Goal: Task Accomplishment & Management: Use online tool/utility

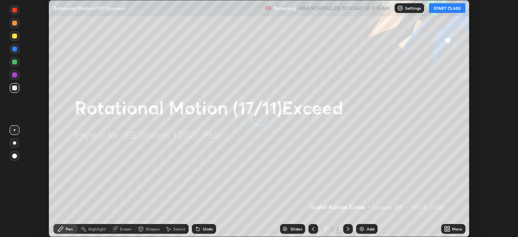
scroll to position [237, 518]
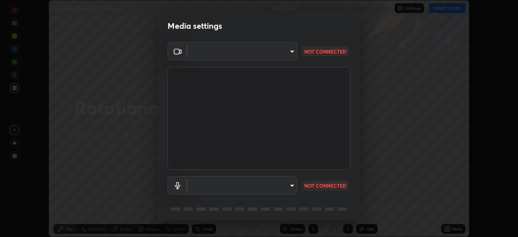
type input "ee1990ae139089087217aa4117f3cdd4c5cd383a3c846b78d8b237675fee2f3f"
click at [265, 183] on body "Erase all Rotational Motion (17/11)Exceed Recording WAS SCHEDULED TO START AT 9…" at bounding box center [259, 118] width 518 height 237
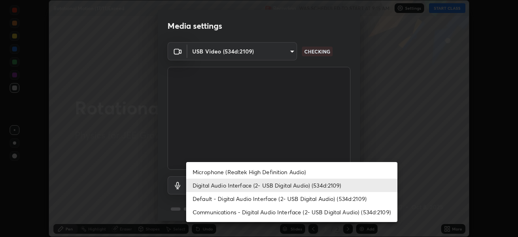
click at [278, 170] on li "Microphone (Realtek High Definition Audio)" at bounding box center [291, 171] width 211 height 13
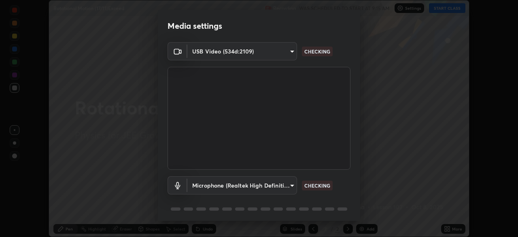
click at [263, 186] on body "Erase all Rotational Motion (17/11)Exceed Recording WAS SCHEDULED TO START AT 9…" at bounding box center [259, 118] width 518 height 237
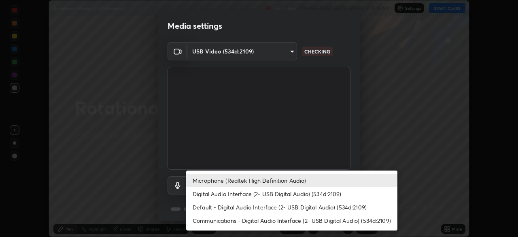
click at [260, 192] on li "Digital Audio Interface (2- USB Digital Audio) (534d:2109)" at bounding box center [291, 193] width 211 height 13
type input "f1f87336b5659162b7e0f26978becaf85209cb2a2448c75cf2a6055f99bcd44d"
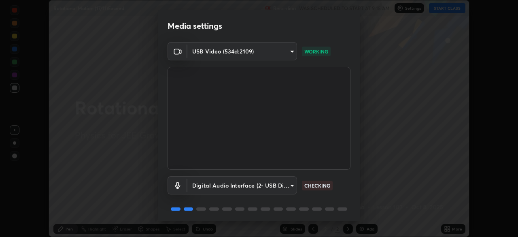
scroll to position [29, 0]
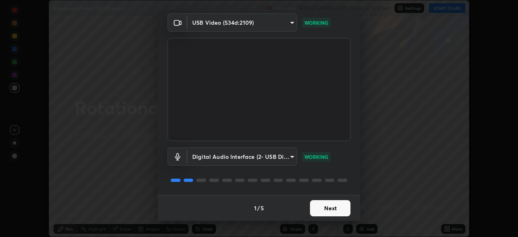
click at [331, 207] on button "Next" at bounding box center [330, 208] width 40 height 16
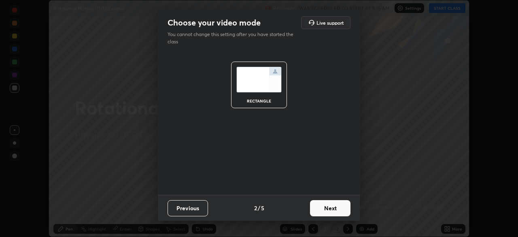
scroll to position [0, 0]
click at [332, 209] on button "Next" at bounding box center [330, 208] width 40 height 16
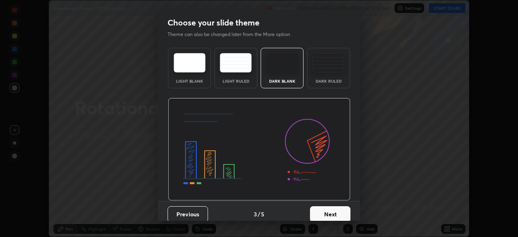
click at [332, 208] on button "Next" at bounding box center [330, 214] width 40 height 16
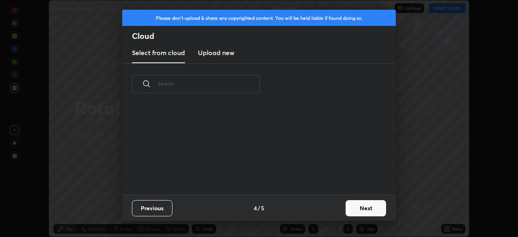
click at [332, 208] on div "Previous 4 / 5 Next" at bounding box center [259, 208] width 274 height 26
click at [332, 209] on div "Previous 4 / 5 Next" at bounding box center [259, 208] width 274 height 26
click at [355, 206] on button "Next" at bounding box center [366, 208] width 40 height 16
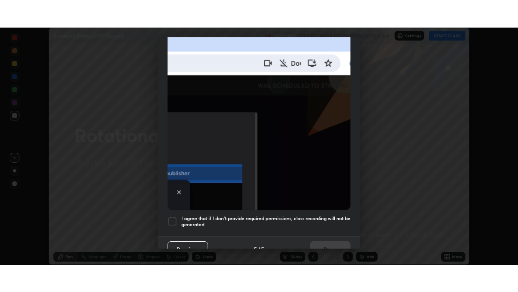
scroll to position [194, 0]
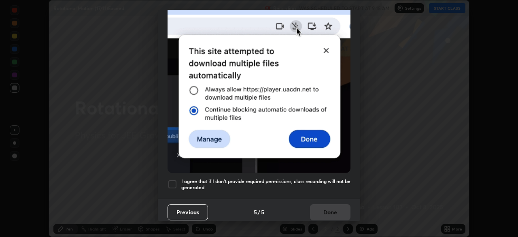
click at [176, 179] on div at bounding box center [173, 184] width 10 height 10
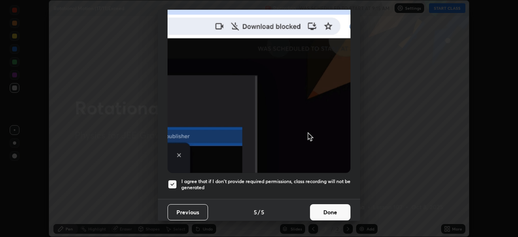
click at [331, 209] on button "Done" at bounding box center [330, 212] width 40 height 16
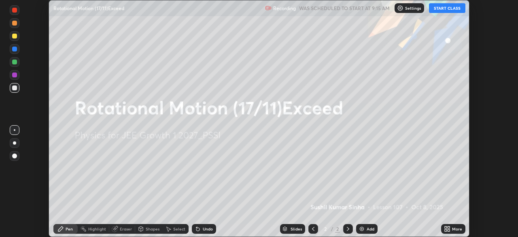
click at [451, 7] on button "START CLASS" at bounding box center [447, 8] width 36 height 10
click at [447, 229] on icon at bounding box center [446, 230] width 2 height 2
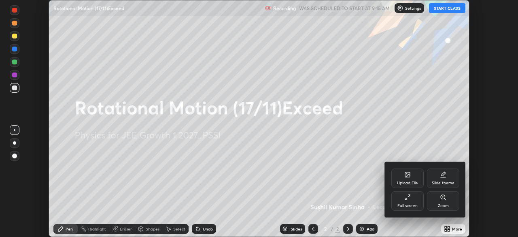
click at [418, 198] on div "Full screen" at bounding box center [408, 200] width 32 height 19
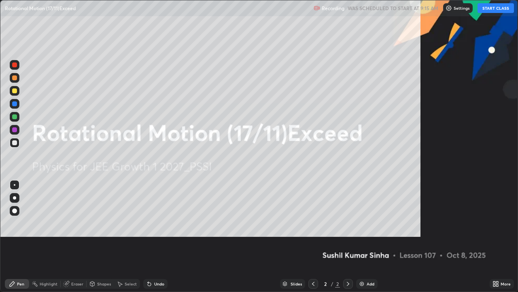
scroll to position [292, 518]
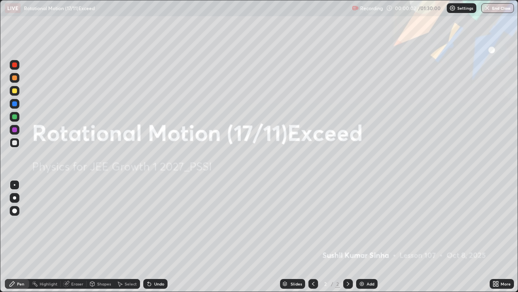
click at [359, 237] on img at bounding box center [362, 283] width 6 height 6
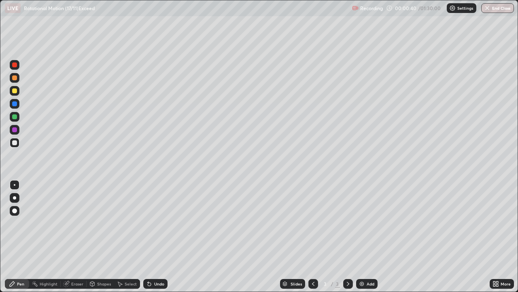
click at [16, 92] on div at bounding box center [14, 90] width 5 height 5
click at [15, 117] on div at bounding box center [14, 116] width 5 height 5
click at [149, 237] on icon at bounding box center [149, 283] width 3 height 3
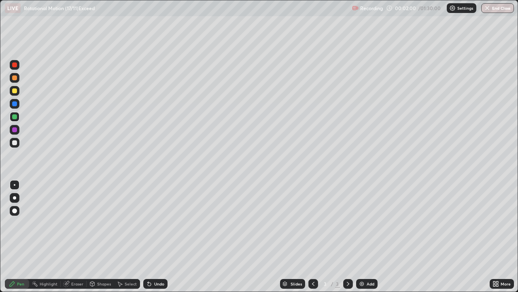
click at [148, 237] on icon at bounding box center [149, 283] width 3 height 3
click at [152, 237] on div "Undo" at bounding box center [155, 284] width 24 height 10
click at [153, 237] on div "Undo" at bounding box center [155, 284] width 24 height 10
click at [149, 237] on icon at bounding box center [149, 283] width 3 height 3
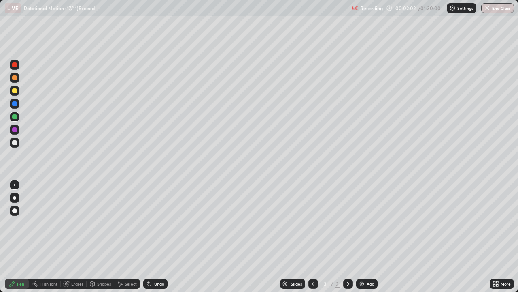
click at [148, 237] on icon at bounding box center [149, 283] width 3 height 3
click at [123, 237] on div "Select" at bounding box center [127, 284] width 26 height 10
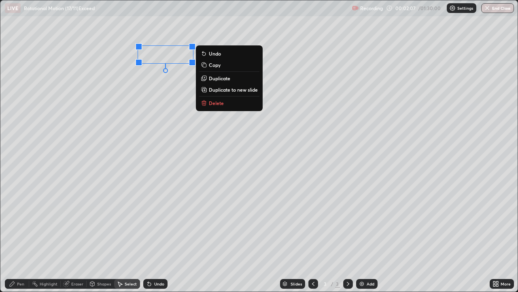
click at [222, 101] on p "Delete" at bounding box center [216, 103] width 15 height 6
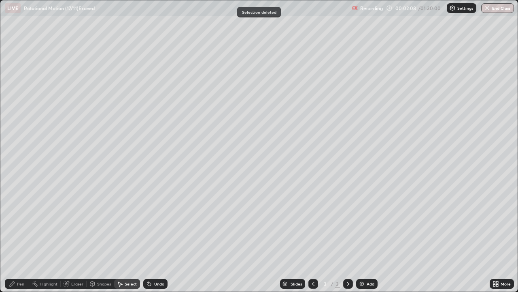
click at [19, 237] on div "Pen" at bounding box center [20, 283] width 7 height 4
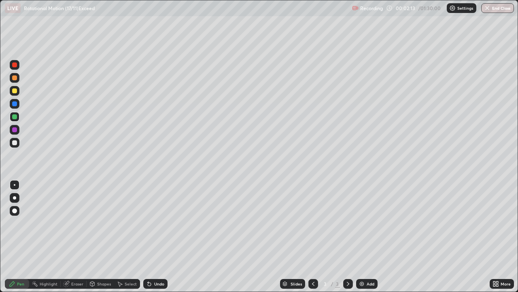
click at [18, 65] on div at bounding box center [15, 65] width 10 height 10
click at [16, 118] on div at bounding box center [14, 116] width 5 height 5
click at [154, 237] on div "Undo" at bounding box center [155, 284] width 24 height 10
click at [148, 237] on icon at bounding box center [148, 281] width 1 height 1
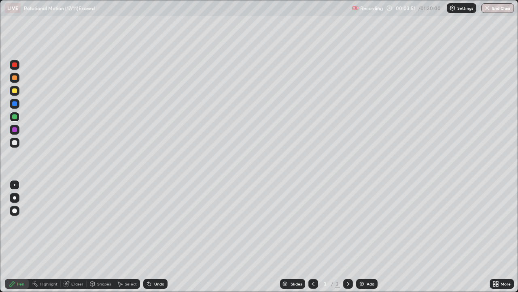
click at [148, 237] on icon at bounding box center [148, 281] width 1 height 1
click at [153, 237] on div "Undo" at bounding box center [155, 284] width 24 height 10
click at [359, 237] on img at bounding box center [362, 283] width 6 height 6
click at [105, 237] on div "Shapes" at bounding box center [104, 283] width 14 height 4
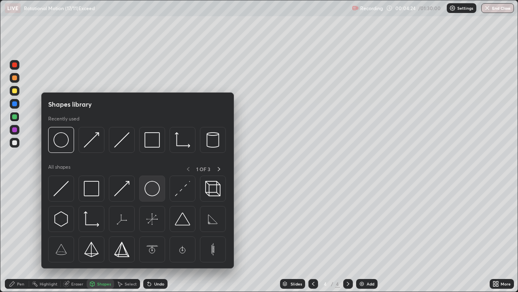
click at [154, 188] on img at bounding box center [152, 188] width 15 height 15
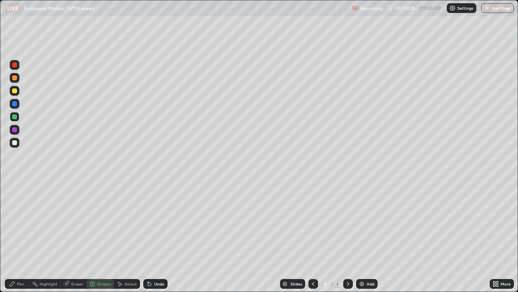
click at [16, 92] on div at bounding box center [14, 90] width 5 height 5
click at [16, 118] on div at bounding box center [14, 116] width 5 height 5
click at [26, 237] on div "Pen" at bounding box center [17, 284] width 24 height 10
click at [107, 237] on div "Shapes" at bounding box center [104, 283] width 14 height 4
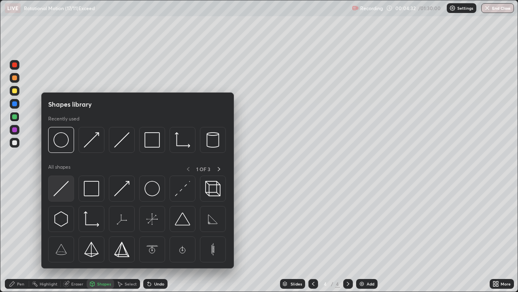
click at [66, 185] on img at bounding box center [60, 188] width 15 height 15
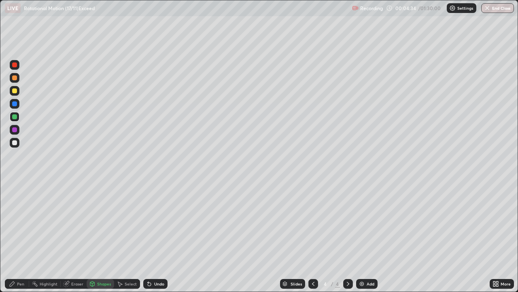
click at [25, 237] on div "Pen" at bounding box center [17, 284] width 24 height 10
click at [15, 130] on div at bounding box center [14, 129] width 5 height 5
click at [15, 102] on div at bounding box center [14, 103] width 5 height 5
click at [13, 101] on div at bounding box center [14, 103] width 5 height 5
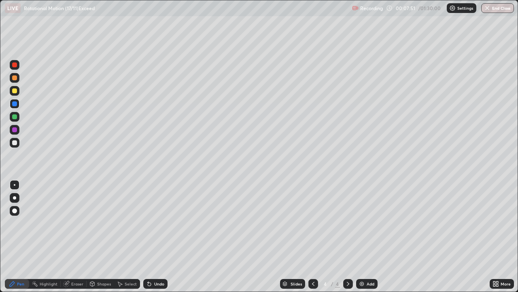
click at [361, 237] on div "Add" at bounding box center [366, 284] width 21 height 10
click at [109, 237] on div "Shapes" at bounding box center [104, 283] width 14 height 4
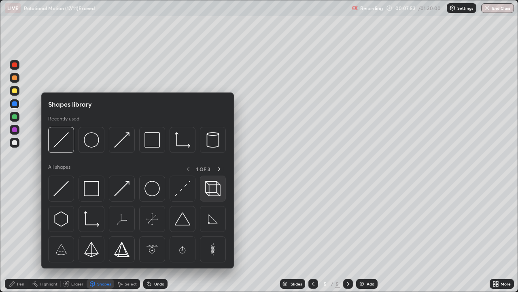
click at [211, 187] on img at bounding box center [212, 188] width 15 height 15
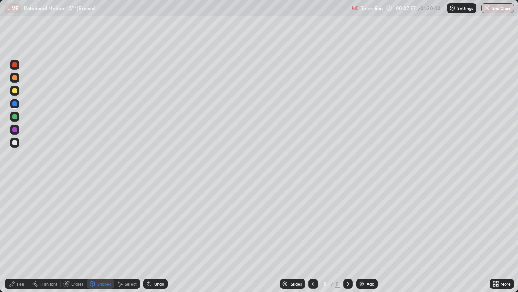
click at [20, 237] on div "Pen" at bounding box center [20, 283] width 7 height 4
click at [16, 89] on div at bounding box center [14, 90] width 5 height 5
click at [17, 64] on div at bounding box center [15, 65] width 10 height 10
click at [107, 237] on div "Shapes" at bounding box center [101, 284] width 28 height 10
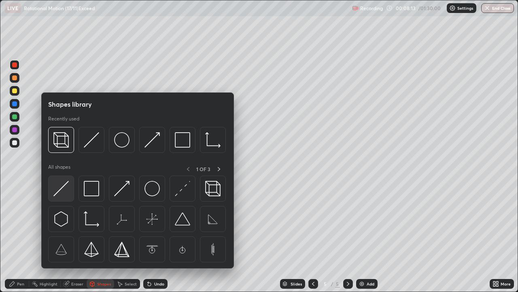
click at [67, 185] on img at bounding box center [60, 188] width 15 height 15
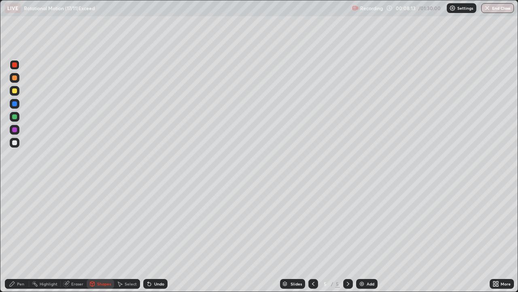
click at [15, 117] on div at bounding box center [14, 116] width 5 height 5
click at [23, 237] on div "Pen" at bounding box center [20, 283] width 7 height 4
click at [17, 132] on div at bounding box center [15, 130] width 10 height 10
click at [18, 90] on div at bounding box center [15, 91] width 10 height 10
click at [15, 104] on div at bounding box center [14, 103] width 5 height 5
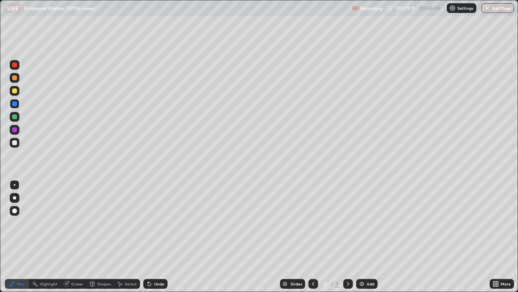
click at [17, 117] on div at bounding box center [15, 117] width 10 height 10
click at [362, 237] on img at bounding box center [362, 283] width 6 height 6
click at [107, 237] on div "Shapes" at bounding box center [104, 283] width 14 height 4
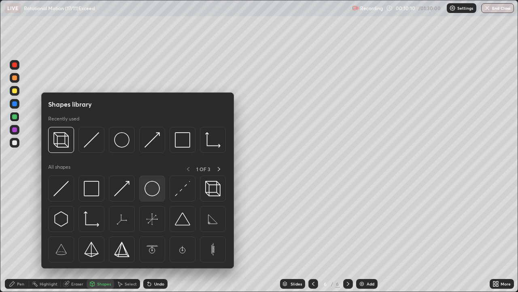
click at [153, 188] on img at bounding box center [152, 188] width 15 height 15
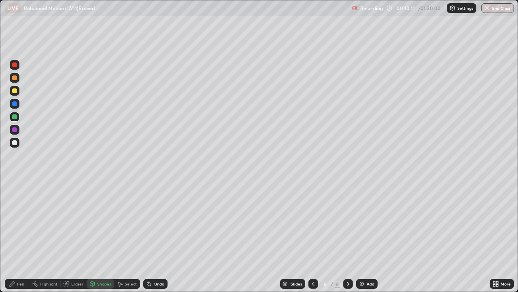
click at [15, 91] on div at bounding box center [14, 90] width 5 height 5
click at [107, 237] on div "Shapes" at bounding box center [101, 284] width 28 height 10
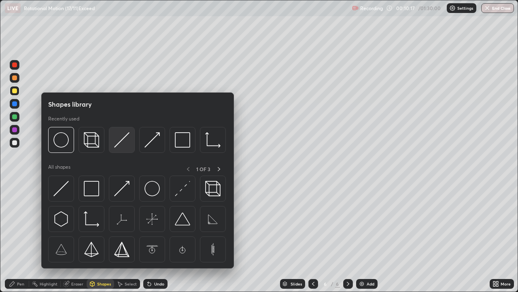
click at [121, 141] on img at bounding box center [121, 139] width 15 height 15
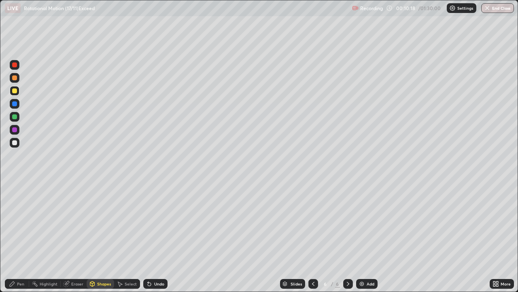
click at [15, 117] on div at bounding box center [14, 116] width 5 height 5
click at [23, 237] on div "Pen" at bounding box center [20, 283] width 7 height 4
click at [16, 130] on div at bounding box center [14, 129] width 5 height 5
click at [15, 117] on div at bounding box center [14, 116] width 5 height 5
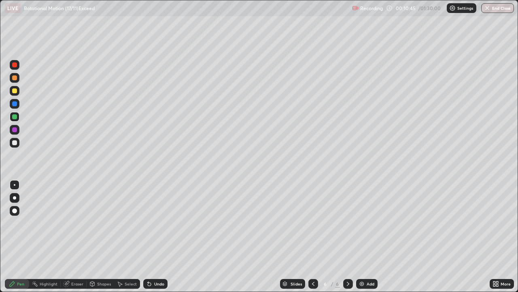
click at [16, 66] on div at bounding box center [14, 64] width 5 height 5
click at [105, 237] on div "Shapes" at bounding box center [104, 283] width 14 height 4
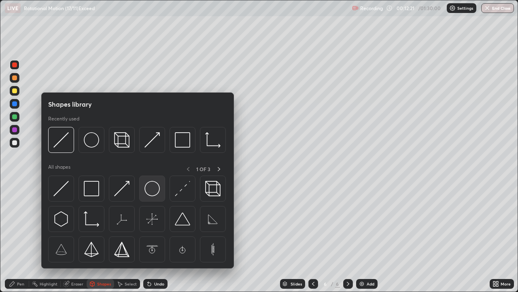
click at [152, 191] on img at bounding box center [152, 188] width 15 height 15
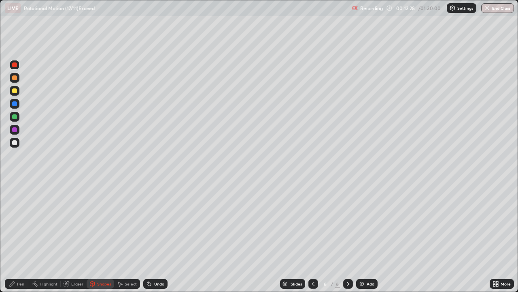
click at [16, 115] on div at bounding box center [14, 116] width 5 height 5
click at [157, 237] on div "Undo" at bounding box center [159, 283] width 10 height 4
click at [101, 237] on div "Shapes" at bounding box center [104, 283] width 14 height 4
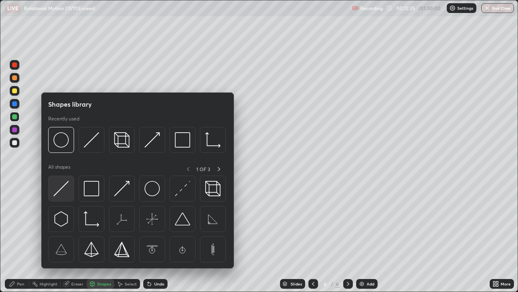
click at [68, 188] on img at bounding box center [60, 188] width 15 height 15
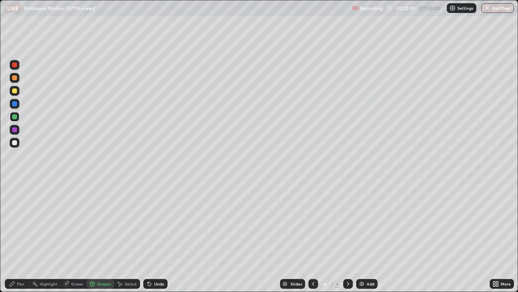
click at [19, 128] on div at bounding box center [15, 130] width 10 height 10
click at [15, 143] on div at bounding box center [14, 142] width 5 height 5
click at [18, 144] on div at bounding box center [15, 143] width 10 height 10
click at [22, 237] on div "Pen" at bounding box center [20, 283] width 7 height 4
click at [154, 237] on div "Undo" at bounding box center [159, 283] width 10 height 4
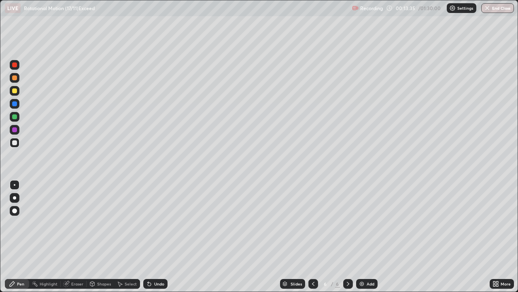
click at [156, 237] on div "Undo" at bounding box center [155, 284] width 24 height 10
click at [155, 237] on div "Undo" at bounding box center [155, 284] width 24 height 10
click at [360, 237] on img at bounding box center [362, 283] width 6 height 6
click at [106, 237] on div "Shapes" at bounding box center [104, 283] width 14 height 4
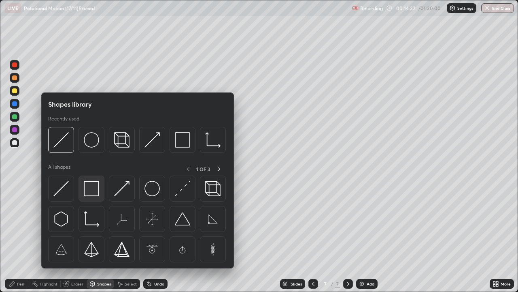
click at [94, 189] on img at bounding box center [91, 188] width 15 height 15
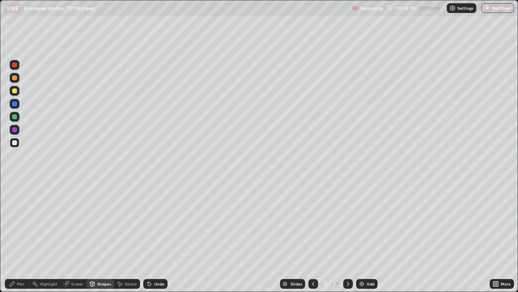
click at [16, 115] on div at bounding box center [14, 116] width 5 height 5
click at [107, 237] on div "Shapes" at bounding box center [104, 283] width 14 height 4
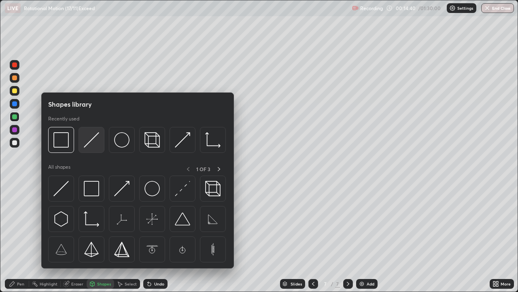
click at [93, 140] on img at bounding box center [91, 139] width 15 height 15
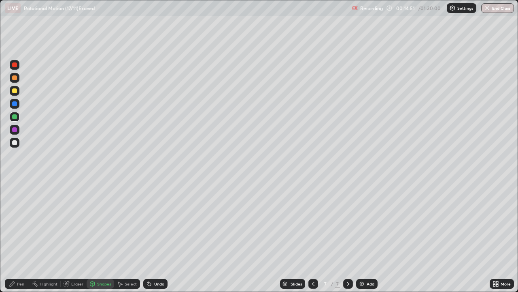
click at [157, 237] on div "Undo" at bounding box center [159, 283] width 10 height 4
click at [15, 128] on div at bounding box center [14, 129] width 5 height 5
click at [16, 128] on div at bounding box center [14, 129] width 5 height 5
click at [16, 64] on div at bounding box center [14, 64] width 5 height 5
click at [20, 237] on div "Pen" at bounding box center [20, 283] width 7 height 4
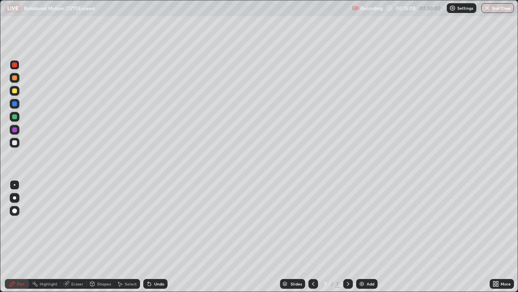
click at [13, 128] on div at bounding box center [14, 129] width 5 height 5
click at [361, 237] on img at bounding box center [362, 283] width 6 height 6
click at [17, 142] on div at bounding box center [15, 143] width 10 height 10
click at [109, 237] on div "Shapes" at bounding box center [101, 284] width 28 height 10
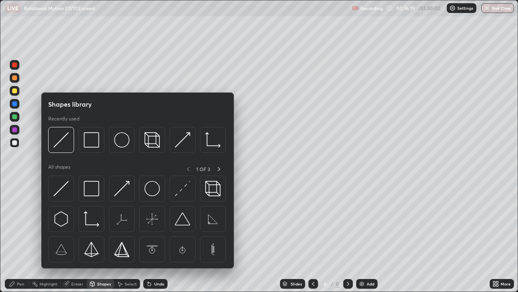
click at [211, 217] on img at bounding box center [212, 218] width 15 height 15
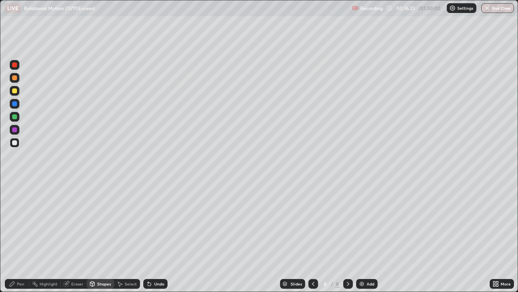
click at [27, 237] on div "Pen" at bounding box center [17, 284] width 24 height 10
click at [17, 116] on div at bounding box center [15, 117] width 10 height 10
click at [16, 65] on div at bounding box center [14, 64] width 5 height 5
click at [154, 237] on div "Undo" at bounding box center [159, 283] width 10 height 4
click at [156, 237] on div "Undo" at bounding box center [159, 283] width 10 height 4
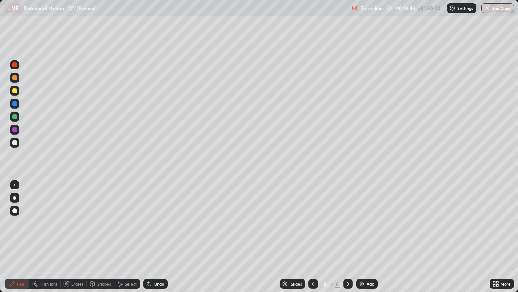
click at [15, 117] on div at bounding box center [14, 116] width 5 height 5
click at [15, 104] on div at bounding box center [14, 103] width 5 height 5
click at [15, 142] on div at bounding box center [14, 142] width 5 height 5
click at [14, 142] on div at bounding box center [14, 142] width 5 height 5
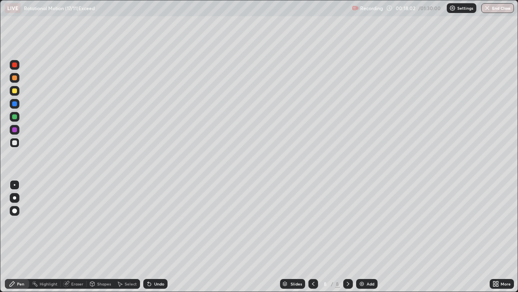
click at [105, 237] on div "Shapes" at bounding box center [104, 283] width 14 height 4
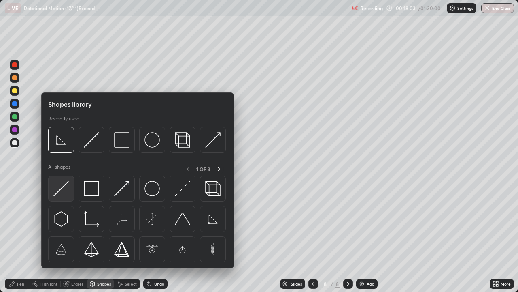
click at [68, 187] on img at bounding box center [60, 188] width 15 height 15
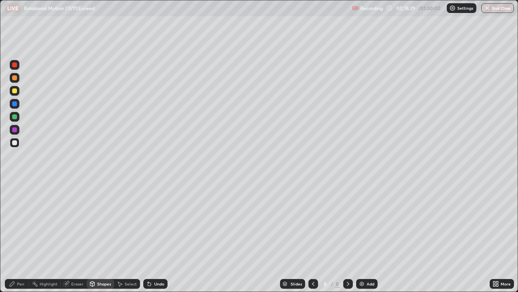
click at [15, 130] on div at bounding box center [14, 129] width 5 height 5
click at [158, 237] on div "Undo" at bounding box center [159, 283] width 10 height 4
click at [28, 237] on div "Pen" at bounding box center [17, 284] width 24 height 10
click at [19, 117] on div at bounding box center [15, 117] width 10 height 10
click at [362, 237] on img at bounding box center [362, 283] width 6 height 6
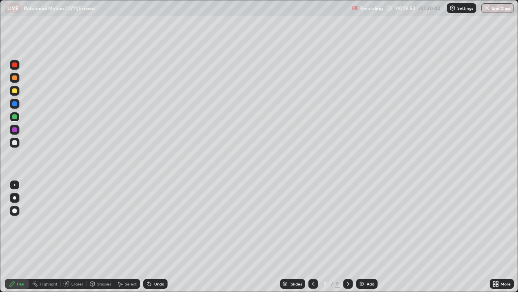
click at [104, 237] on div "Shapes" at bounding box center [104, 283] width 14 height 4
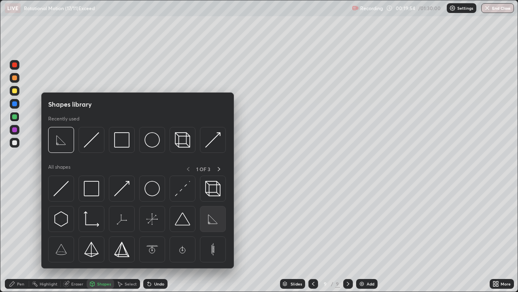
click at [210, 218] on img at bounding box center [212, 218] width 15 height 15
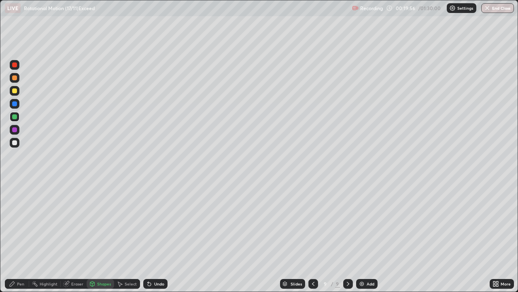
click at [105, 237] on div "Shapes" at bounding box center [104, 283] width 14 height 4
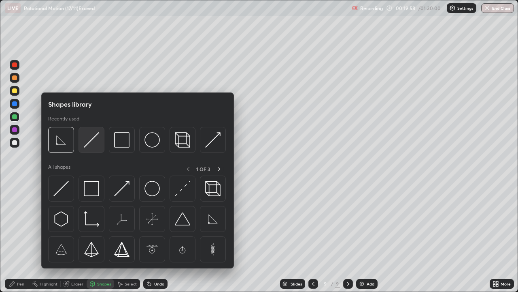
click at [92, 140] on img at bounding box center [91, 139] width 15 height 15
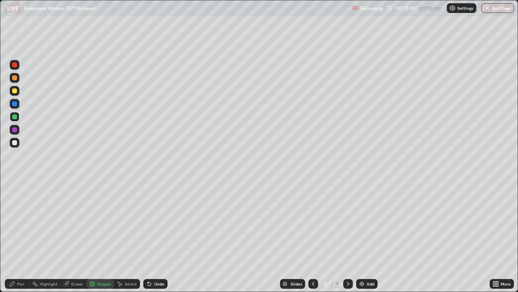
click at [17, 141] on div at bounding box center [14, 142] width 5 height 5
click at [25, 237] on div "Pen" at bounding box center [17, 284] width 24 height 10
click at [17, 132] on div at bounding box center [15, 130] width 10 height 10
click at [16, 91] on div at bounding box center [14, 90] width 5 height 5
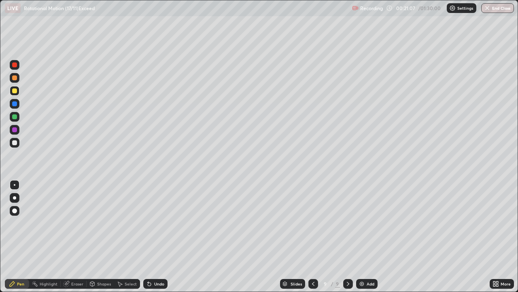
click at [17, 117] on div at bounding box center [15, 117] width 10 height 10
click at [18, 115] on div at bounding box center [15, 117] width 10 height 10
click at [100, 237] on div "Shapes" at bounding box center [104, 283] width 14 height 4
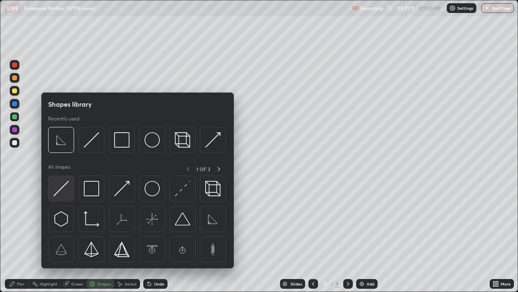
click at [64, 187] on img at bounding box center [60, 188] width 15 height 15
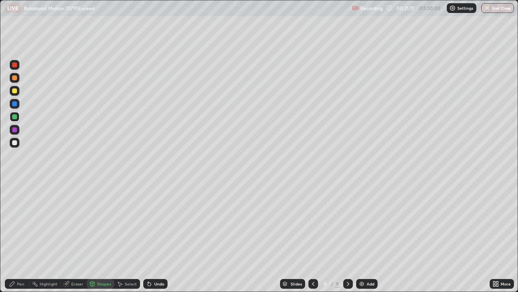
click at [23, 237] on div "Pen" at bounding box center [20, 283] width 7 height 4
click at [151, 237] on icon at bounding box center [149, 283] width 6 height 6
click at [153, 237] on div "Undo" at bounding box center [155, 284] width 24 height 10
click at [15, 105] on div at bounding box center [14, 103] width 5 height 5
click at [104, 237] on div "Shapes" at bounding box center [104, 283] width 14 height 4
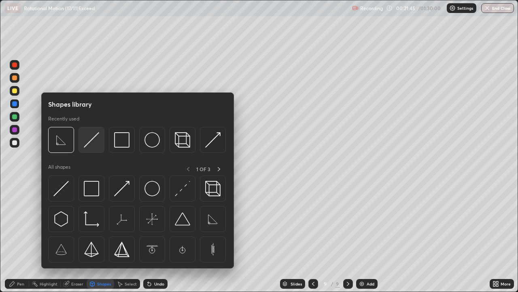
click at [94, 137] on img at bounding box center [91, 139] width 15 height 15
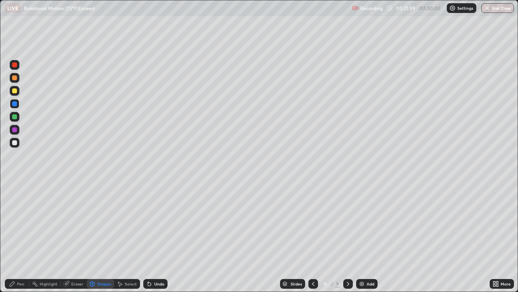
click at [158, 237] on div "Undo" at bounding box center [159, 283] width 10 height 4
click at [154, 237] on div "Undo" at bounding box center [159, 283] width 10 height 4
click at [17, 117] on div at bounding box center [15, 117] width 10 height 10
click at [24, 237] on div "Pen" at bounding box center [20, 283] width 7 height 4
click at [16, 91] on div at bounding box center [14, 90] width 5 height 5
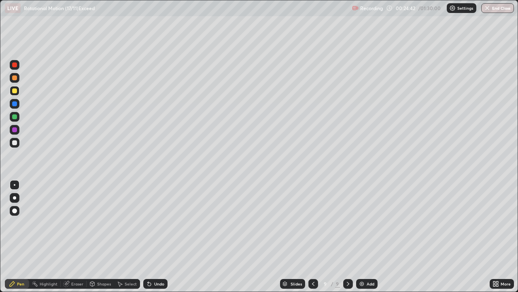
click at [313, 237] on icon at bounding box center [313, 283] width 6 height 6
click at [313, 237] on icon at bounding box center [313, 283] width 2 height 4
click at [347, 237] on icon at bounding box center [348, 283] width 6 height 6
click at [350, 237] on div at bounding box center [348, 284] width 10 height 10
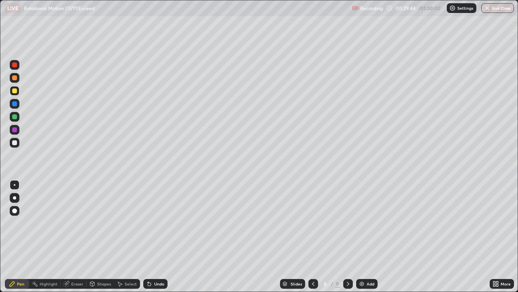
click at [347, 237] on icon at bounding box center [348, 283] width 6 height 6
click at [313, 237] on icon at bounding box center [313, 283] width 2 height 4
click at [79, 237] on div "Eraser" at bounding box center [77, 283] width 12 height 4
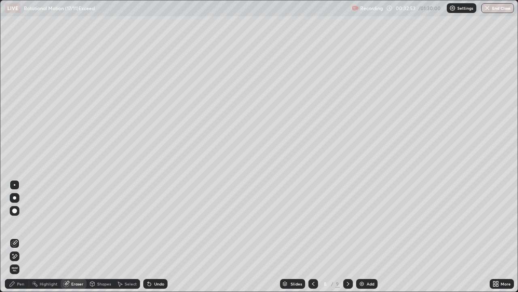
click at [26, 237] on div "Pen" at bounding box center [17, 284] width 24 height 10
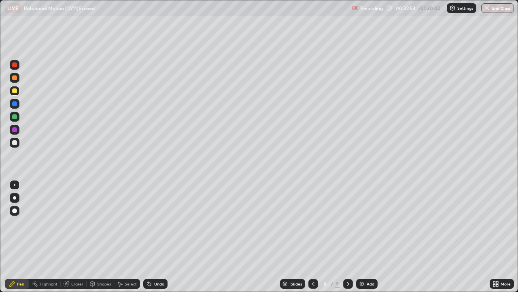
click at [16, 141] on div at bounding box center [14, 142] width 5 height 5
click at [158, 237] on div "Undo" at bounding box center [159, 283] width 10 height 4
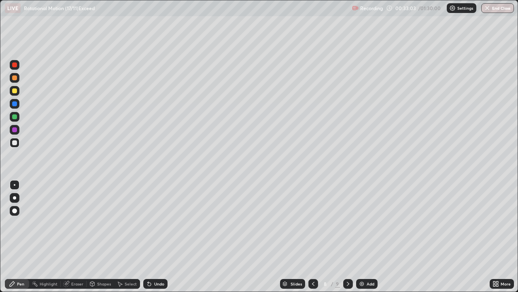
click at [158, 237] on div "Undo" at bounding box center [159, 283] width 10 height 4
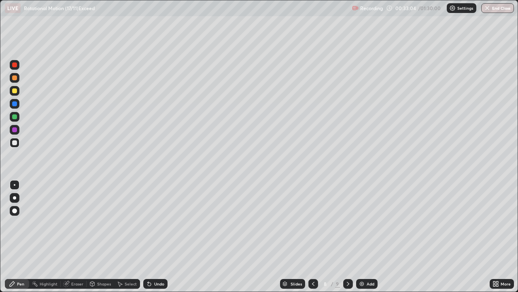
click at [158, 237] on div "Undo" at bounding box center [159, 283] width 10 height 4
click at [157, 237] on div "Undo" at bounding box center [159, 283] width 10 height 4
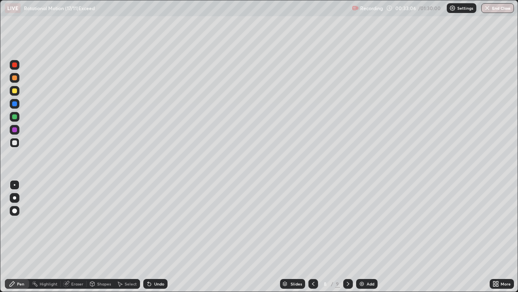
click at [158, 237] on div "Undo" at bounding box center [159, 283] width 10 height 4
click at [157, 237] on div "Undo" at bounding box center [159, 283] width 10 height 4
click at [159, 237] on div "Undo" at bounding box center [155, 284] width 24 height 10
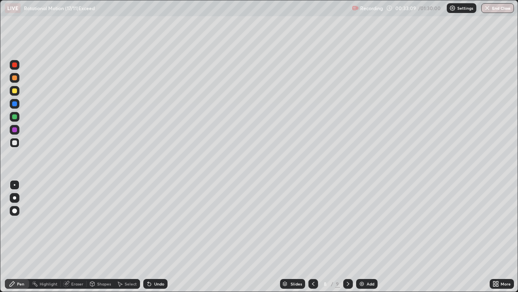
click at [160, 237] on div "Undo" at bounding box center [159, 283] width 10 height 4
click at [348, 237] on div at bounding box center [348, 284] width 10 height 10
click at [364, 237] on img at bounding box center [362, 283] width 6 height 6
click at [17, 92] on div at bounding box center [14, 90] width 5 height 5
click at [104, 237] on div "Shapes" at bounding box center [104, 283] width 14 height 4
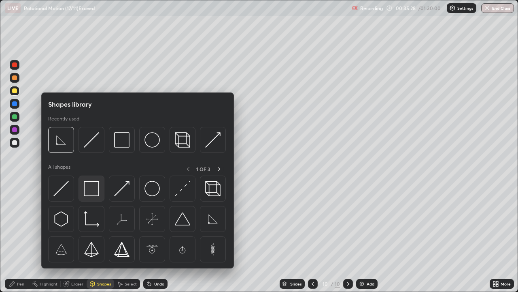
click at [94, 190] on img at bounding box center [91, 188] width 15 height 15
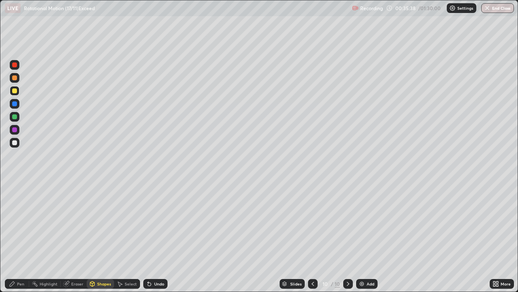
click at [106, 237] on div "Shapes" at bounding box center [104, 283] width 14 height 4
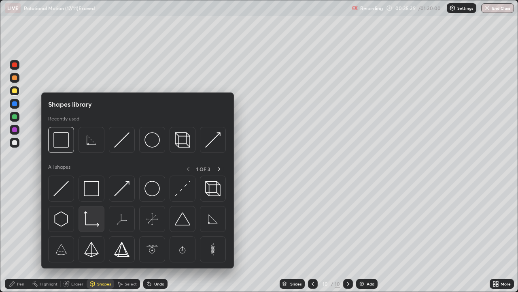
click at [94, 220] on img at bounding box center [91, 218] width 15 height 15
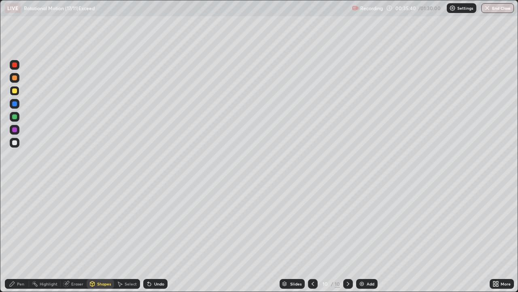
click at [18, 117] on div at bounding box center [15, 117] width 10 height 10
click at [134, 237] on div "Select" at bounding box center [131, 283] width 12 height 4
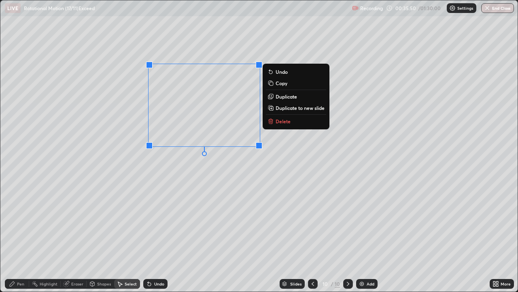
click at [248, 178] on div "0 ° Undo Copy Duplicate Duplicate to new slide Delete" at bounding box center [259, 145] width 518 height 291
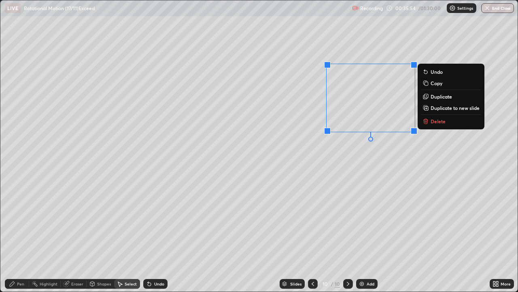
click at [341, 197] on div "0 ° Undo Copy Duplicate Duplicate to new slide Delete" at bounding box center [259, 145] width 518 height 291
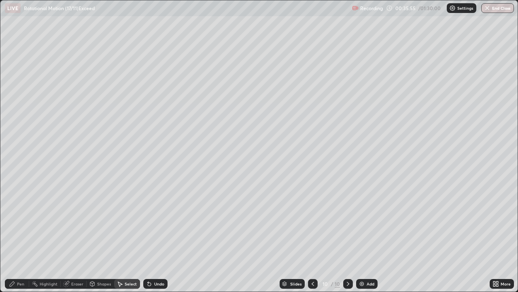
click at [25, 237] on div "Pen" at bounding box center [17, 284] width 24 height 10
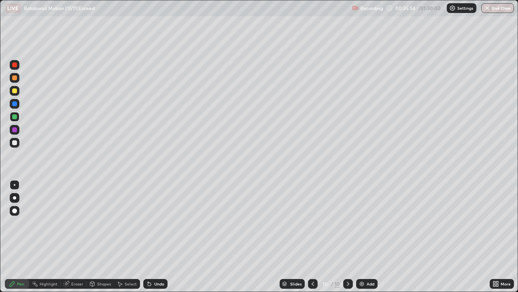
click at [15, 66] on div at bounding box center [14, 64] width 5 height 5
click at [132, 237] on div "Select" at bounding box center [131, 283] width 12 height 4
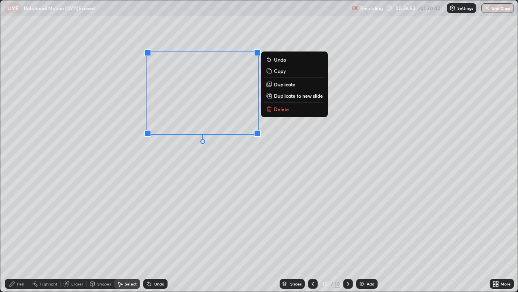
click at [246, 156] on div "0 ° Undo Copy Duplicate Duplicate to new slide Delete" at bounding box center [259, 145] width 518 height 291
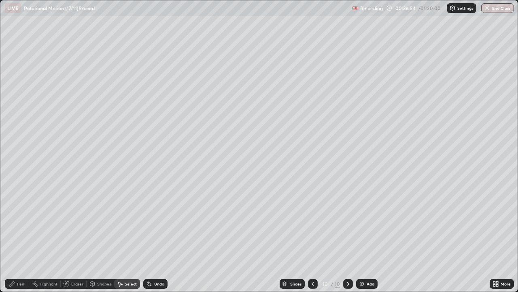
click at [22, 237] on div "Pen" at bounding box center [17, 284] width 24 height 10
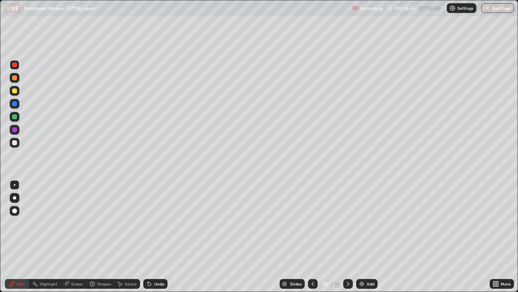
click at [17, 128] on div at bounding box center [14, 129] width 5 height 5
click at [134, 237] on div "Select" at bounding box center [131, 283] width 12 height 4
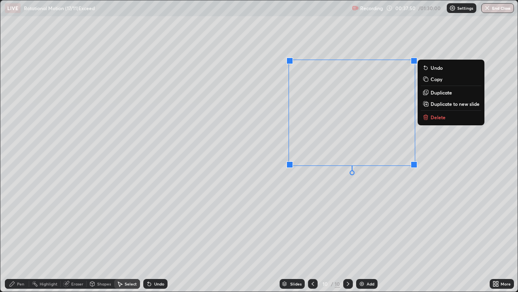
click at [132, 237] on div "Select" at bounding box center [131, 283] width 12 height 4
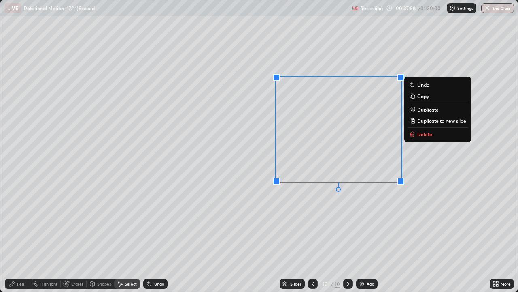
click at [377, 217] on div "0 ° Undo Copy Duplicate Duplicate to new slide Delete" at bounding box center [259, 145] width 518 height 291
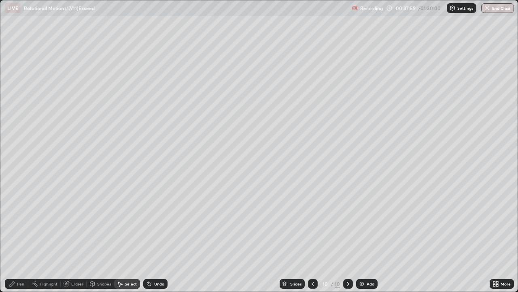
click at [23, 237] on div "Pen" at bounding box center [20, 283] width 7 height 4
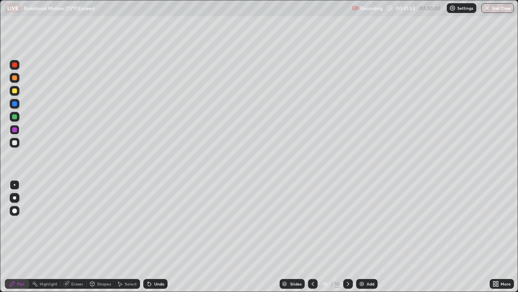
click at [360, 237] on img at bounding box center [362, 283] width 6 height 6
click at [102, 237] on div "Shapes" at bounding box center [104, 283] width 14 height 4
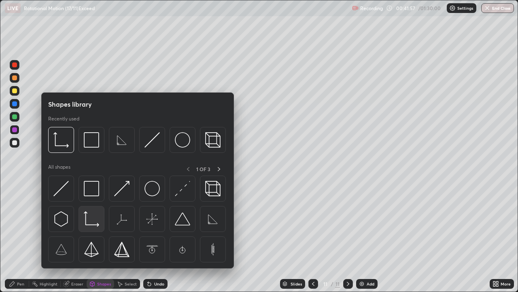
click at [92, 220] on img at bounding box center [91, 218] width 15 height 15
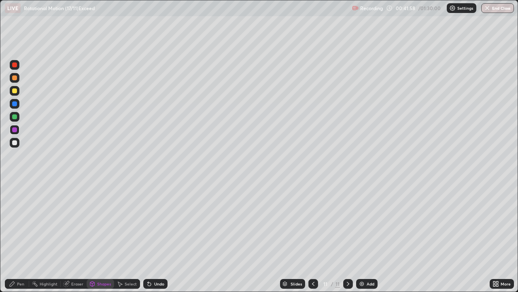
click at [15, 91] on div at bounding box center [14, 90] width 5 height 5
click at [17, 90] on div at bounding box center [15, 91] width 10 height 10
click at [15, 142] on div at bounding box center [14, 142] width 5 height 5
click at [16, 143] on div at bounding box center [14, 142] width 5 height 5
click at [21, 237] on div "Pen" at bounding box center [20, 283] width 7 height 4
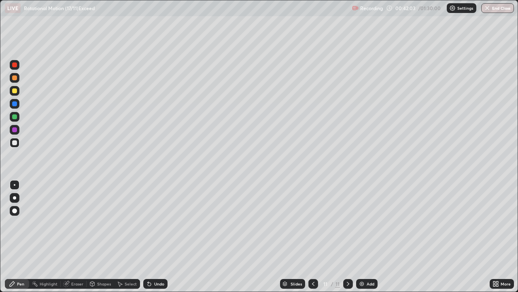
click at [314, 237] on icon at bounding box center [313, 283] width 6 height 6
click at [347, 237] on icon at bounding box center [348, 283] width 6 height 6
click at [13, 90] on div at bounding box center [14, 90] width 5 height 5
click at [14, 92] on div at bounding box center [14, 90] width 5 height 5
click at [14, 141] on div at bounding box center [14, 142] width 5 height 5
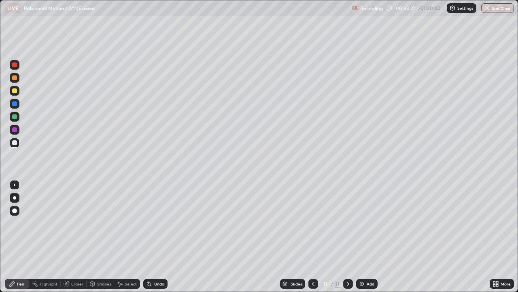
click at [15, 117] on div at bounding box center [14, 116] width 5 height 5
click at [13, 119] on div at bounding box center [14, 116] width 5 height 5
click at [15, 102] on div at bounding box center [14, 103] width 5 height 5
click at [16, 127] on div at bounding box center [15, 130] width 10 height 10
click at [128, 237] on div "Select" at bounding box center [131, 283] width 12 height 4
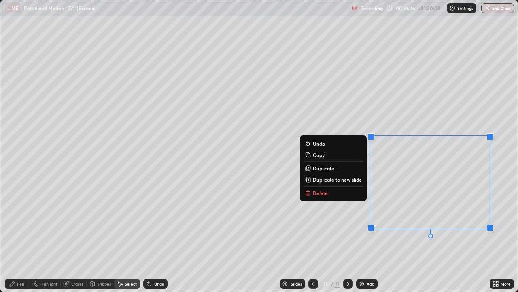
click at [325, 190] on p "Delete" at bounding box center [320, 193] width 15 height 6
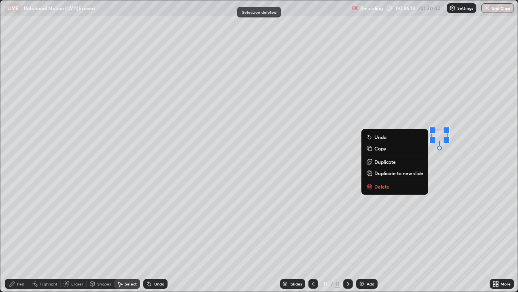
click at [384, 184] on p "Delete" at bounding box center [382, 186] width 15 height 6
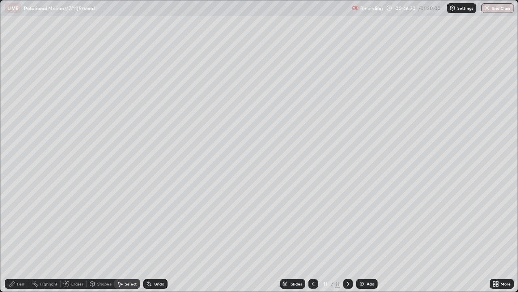
click at [24, 237] on div "Pen" at bounding box center [20, 283] width 7 height 4
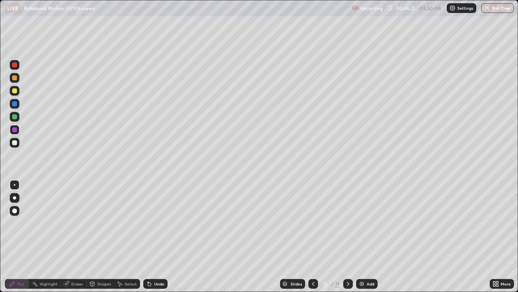
click at [14, 142] on div at bounding box center [14, 142] width 5 height 5
click at [360, 237] on img at bounding box center [362, 283] width 6 height 6
click at [103, 237] on div "Shapes" at bounding box center [104, 283] width 14 height 4
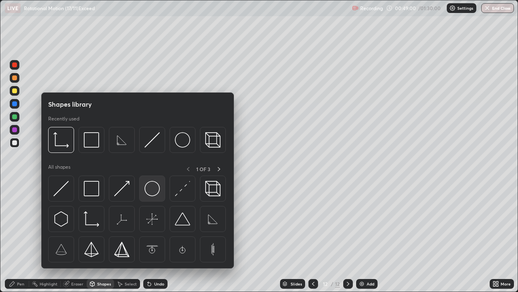
click at [152, 186] on img at bounding box center [152, 188] width 15 height 15
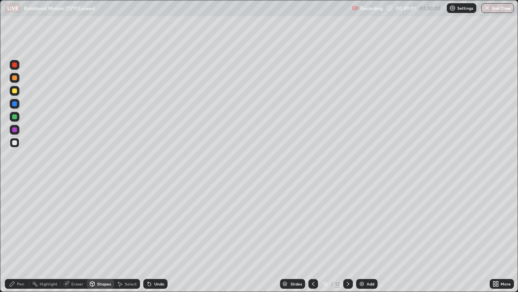
click at [14, 92] on div at bounding box center [14, 90] width 5 height 5
click at [76, 237] on div "Eraser" at bounding box center [77, 283] width 12 height 4
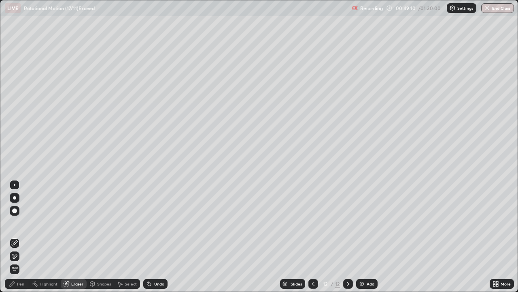
click at [21, 237] on div "Pen" at bounding box center [17, 284] width 24 height 10
click at [21, 237] on div "Pen" at bounding box center [20, 283] width 7 height 4
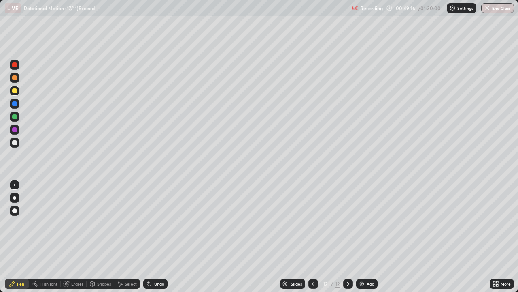
click at [15, 117] on div at bounding box center [14, 116] width 5 height 5
click at [104, 237] on div "Shapes" at bounding box center [104, 283] width 14 height 4
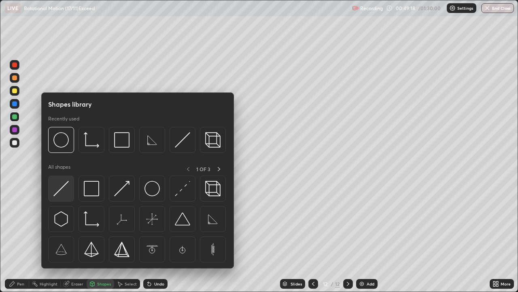
click at [64, 186] on img at bounding box center [60, 188] width 15 height 15
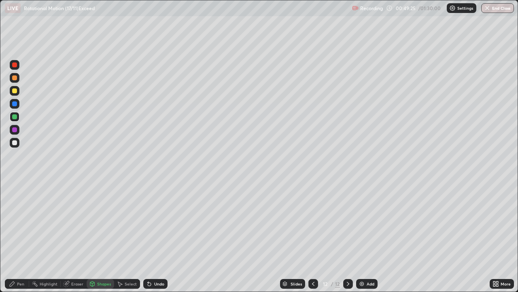
click at [22, 237] on div "Pen" at bounding box center [20, 283] width 7 height 4
click at [16, 62] on div at bounding box center [14, 64] width 5 height 5
click at [15, 92] on div at bounding box center [14, 90] width 5 height 5
click at [16, 91] on div at bounding box center [14, 90] width 5 height 5
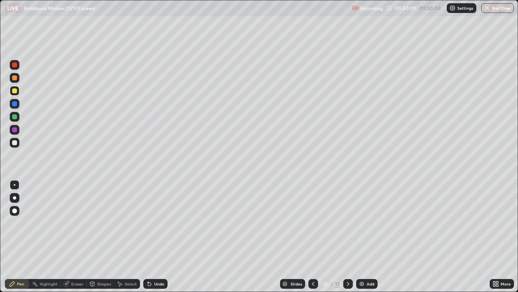
click at [16, 130] on div at bounding box center [14, 129] width 5 height 5
click at [15, 104] on div at bounding box center [14, 103] width 5 height 5
click at [18, 104] on div at bounding box center [15, 104] width 10 height 10
click at [161, 237] on div "Undo" at bounding box center [159, 283] width 10 height 4
click at [160, 237] on div "Undo" at bounding box center [159, 283] width 10 height 4
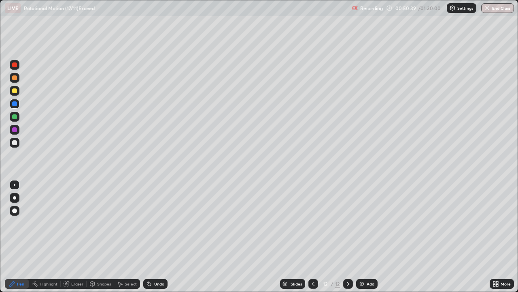
click at [160, 237] on div "Undo" at bounding box center [159, 283] width 10 height 4
click at [158, 237] on div "Undo" at bounding box center [159, 283] width 10 height 4
click at [157, 237] on div "Undo" at bounding box center [155, 284] width 24 height 10
click at [154, 237] on div "Undo" at bounding box center [159, 283] width 10 height 4
click at [76, 237] on div "Eraser" at bounding box center [77, 283] width 12 height 4
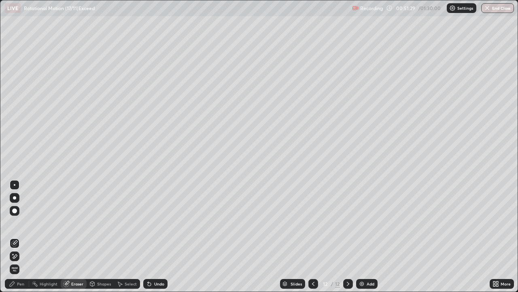
click at [20, 237] on div "Pen" at bounding box center [17, 284] width 24 height 10
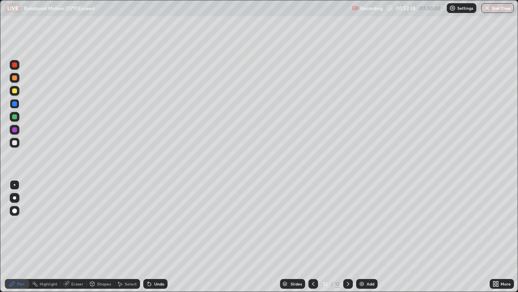
click at [18, 130] on div at bounding box center [15, 130] width 10 height 10
click at [107, 237] on div "Shapes" at bounding box center [104, 283] width 14 height 4
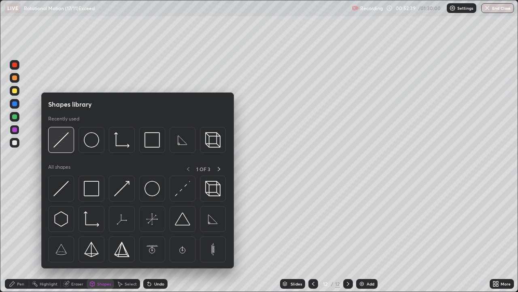
click at [66, 136] on img at bounding box center [60, 139] width 15 height 15
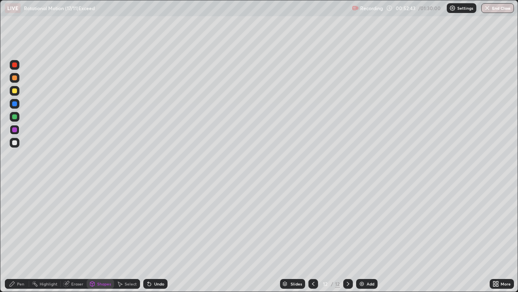
click at [23, 237] on div "Pen" at bounding box center [20, 283] width 7 height 4
click at [159, 237] on div "Undo" at bounding box center [159, 283] width 10 height 4
click at [158, 237] on div "Undo" at bounding box center [159, 283] width 10 height 4
click at [361, 237] on img at bounding box center [362, 283] width 6 height 6
click at [15, 90] on div at bounding box center [14, 90] width 5 height 5
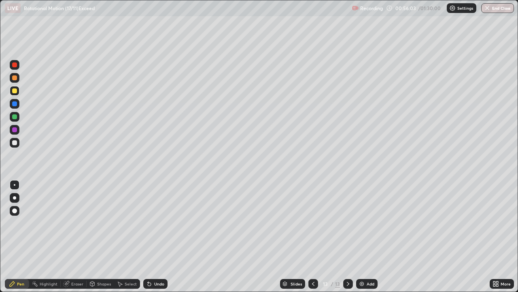
click at [15, 91] on div at bounding box center [14, 90] width 5 height 5
click at [15, 143] on div at bounding box center [14, 142] width 5 height 5
click at [132, 237] on div "Select" at bounding box center [131, 283] width 12 height 4
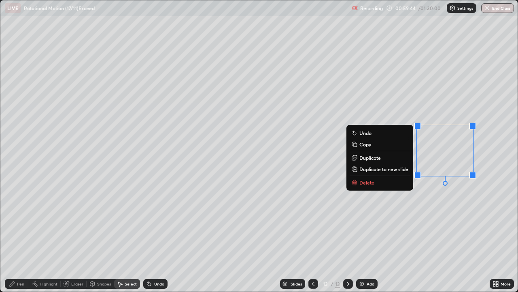
click at [369, 181] on p "Delete" at bounding box center [367, 182] width 15 height 6
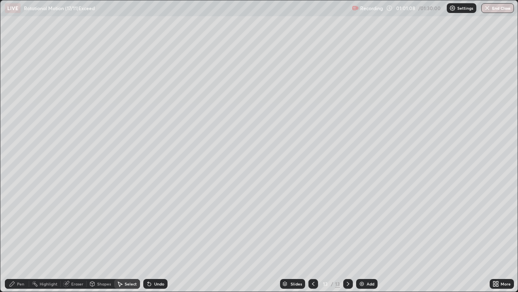
click at [23, 237] on div "Pen" at bounding box center [20, 283] width 7 height 4
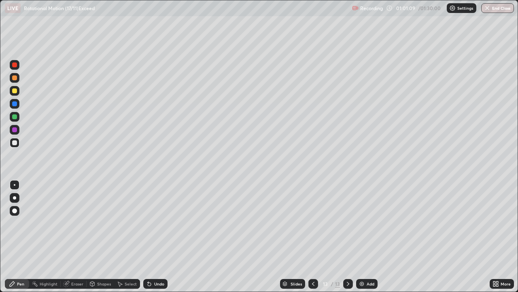
click at [14, 115] on div at bounding box center [14, 116] width 5 height 5
click at [15, 117] on div at bounding box center [14, 116] width 5 height 5
click at [359, 237] on img at bounding box center [362, 283] width 6 height 6
click at [16, 143] on div at bounding box center [14, 142] width 5 height 5
click at [103, 237] on div "Shapes" at bounding box center [104, 283] width 14 height 4
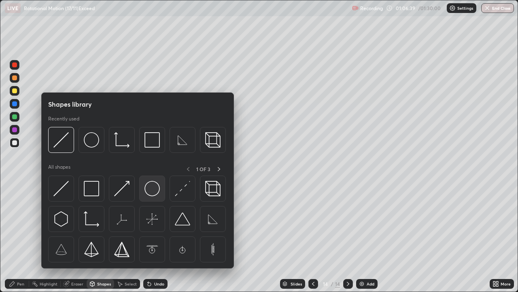
click at [153, 185] on img at bounding box center [152, 188] width 15 height 15
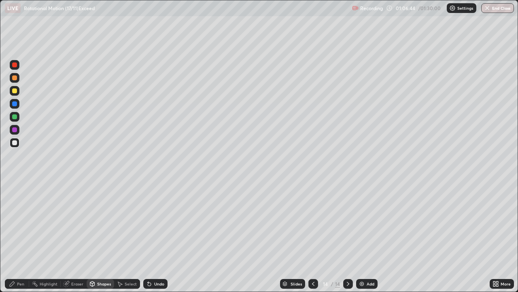
click at [15, 117] on div at bounding box center [14, 116] width 5 height 5
click at [102, 237] on div "Shapes" at bounding box center [104, 283] width 14 height 4
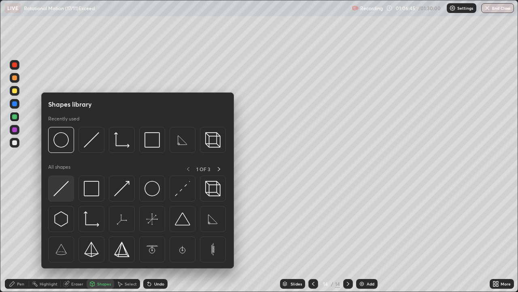
click at [64, 189] on img at bounding box center [60, 188] width 15 height 15
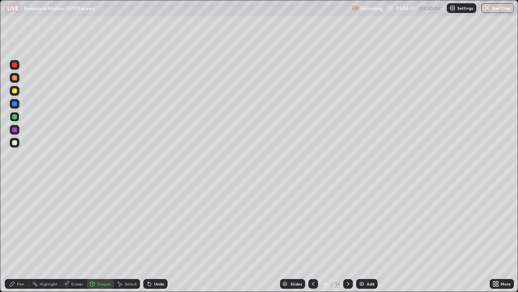
click at [21, 237] on div "Pen" at bounding box center [20, 283] width 7 height 4
click at [17, 64] on div at bounding box center [15, 65] width 10 height 10
click at [312, 237] on icon at bounding box center [313, 283] width 6 height 6
click at [348, 237] on icon at bounding box center [348, 283] width 6 height 6
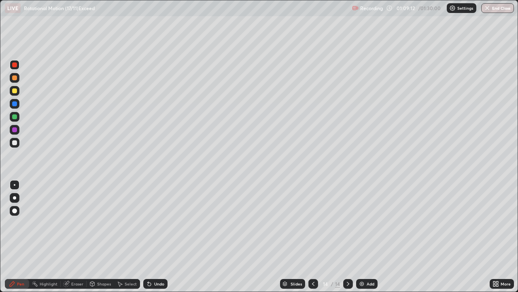
click at [361, 237] on img at bounding box center [362, 283] width 6 height 6
click at [105, 237] on div "Shapes" at bounding box center [104, 283] width 14 height 4
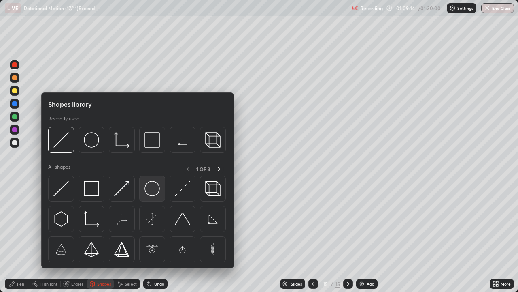
click at [153, 187] on img at bounding box center [152, 188] width 15 height 15
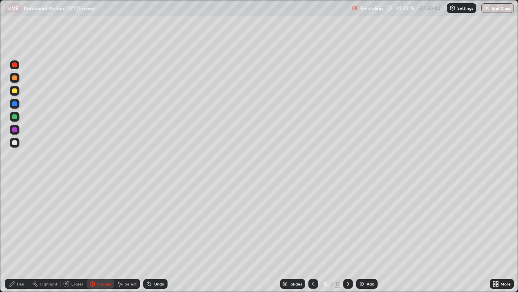
click at [15, 91] on div at bounding box center [14, 90] width 5 height 5
click at [17, 92] on div at bounding box center [15, 91] width 10 height 10
click at [103, 237] on div "Shapes" at bounding box center [104, 283] width 14 height 4
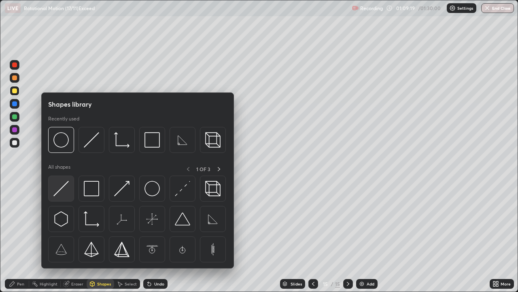
click at [64, 187] on img at bounding box center [60, 188] width 15 height 15
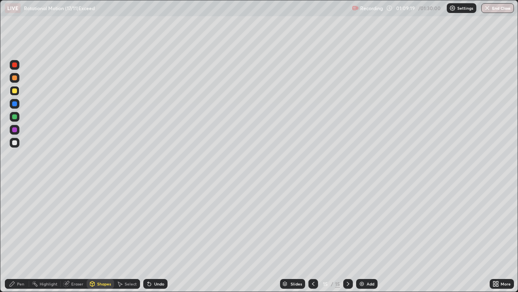
click at [15, 117] on div at bounding box center [14, 116] width 5 height 5
click at [21, 237] on div "Pen" at bounding box center [20, 283] width 7 height 4
click at [14, 63] on div at bounding box center [14, 64] width 5 height 5
click at [15, 103] on div at bounding box center [14, 103] width 5 height 5
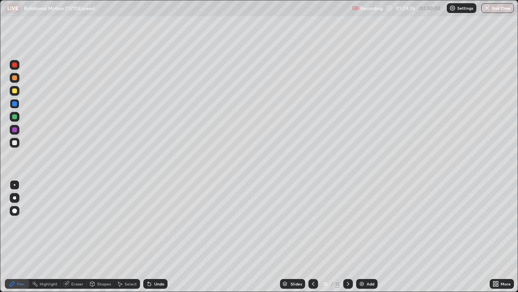
click at [15, 103] on div at bounding box center [14, 103] width 5 height 5
click at [16, 92] on div at bounding box center [14, 90] width 5 height 5
click at [15, 68] on div at bounding box center [15, 65] width 10 height 10
click at [101, 237] on div "Shapes" at bounding box center [101, 284] width 28 height 10
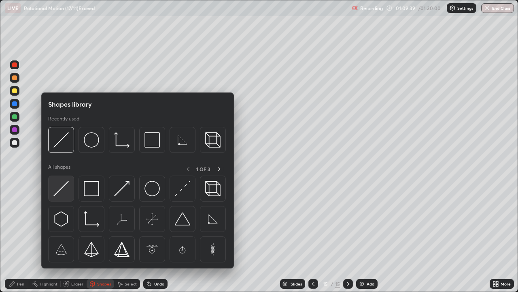
click at [63, 188] on img at bounding box center [60, 188] width 15 height 15
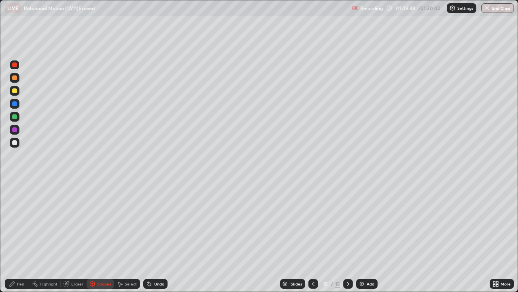
click at [152, 237] on div "Undo" at bounding box center [155, 284] width 24 height 10
click at [22, 237] on div "Pen" at bounding box center [20, 283] width 7 height 4
click at [16, 65] on div at bounding box center [14, 64] width 5 height 5
click at [312, 237] on icon at bounding box center [313, 283] width 6 height 6
click at [347, 237] on icon at bounding box center [348, 283] width 2 height 4
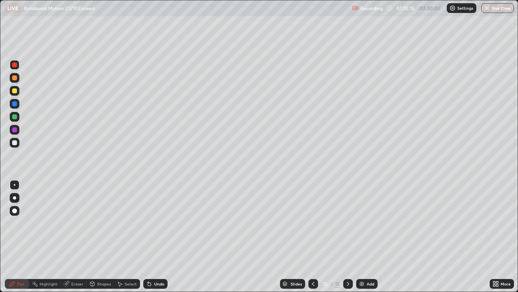
click at [15, 104] on div at bounding box center [14, 103] width 5 height 5
click at [14, 104] on div at bounding box center [14, 103] width 5 height 5
click at [107, 237] on div "Shapes" at bounding box center [104, 283] width 14 height 4
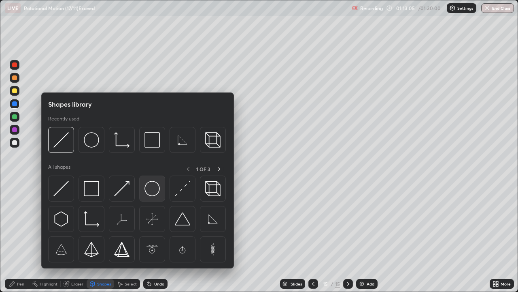
click at [150, 188] on img at bounding box center [152, 188] width 15 height 15
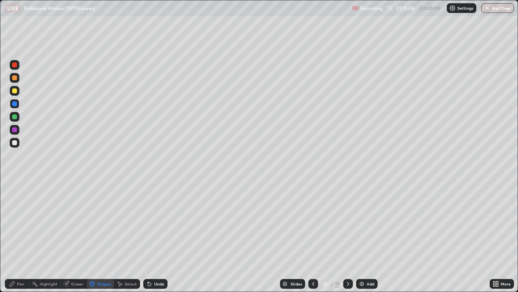
click at [15, 90] on div at bounding box center [14, 90] width 5 height 5
click at [132, 237] on div "Select" at bounding box center [131, 283] width 12 height 4
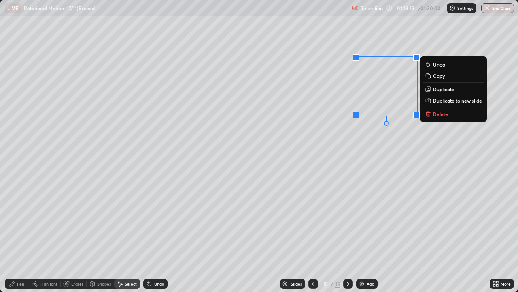
click at [441, 77] on p "Copy" at bounding box center [439, 75] width 12 height 6
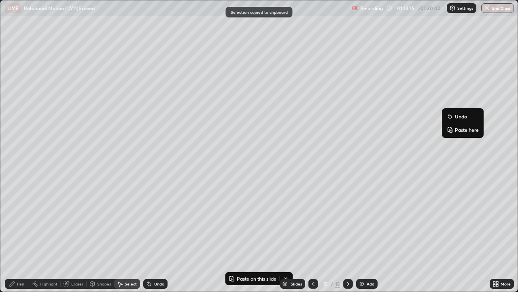
click at [463, 130] on p "Paste here" at bounding box center [467, 129] width 24 height 6
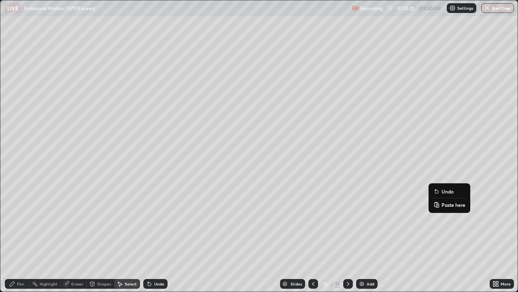
click at [447, 204] on p "Paste here" at bounding box center [454, 204] width 24 height 6
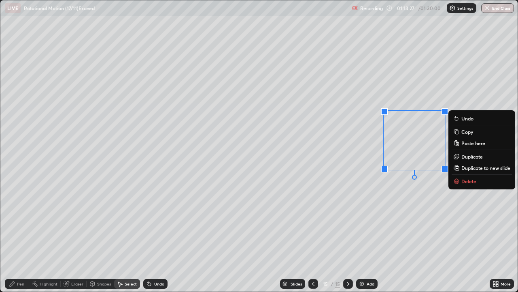
click at [444, 202] on div "0 ° Undo Copy Paste here Duplicate Duplicate to new slide Delete" at bounding box center [259, 145] width 518 height 291
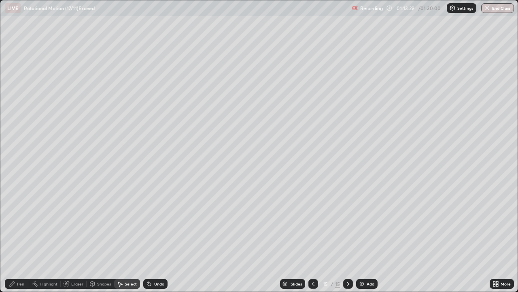
click at [131, 237] on div "Select" at bounding box center [131, 283] width 12 height 4
click at [108, 237] on div "Shapes" at bounding box center [104, 283] width 14 height 4
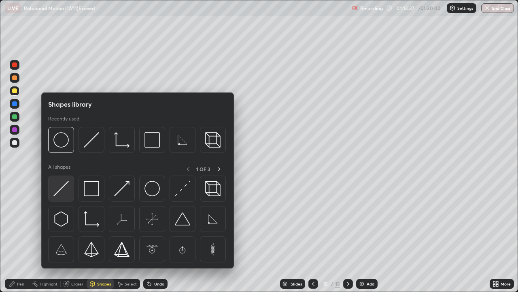
click at [64, 191] on img at bounding box center [60, 188] width 15 height 15
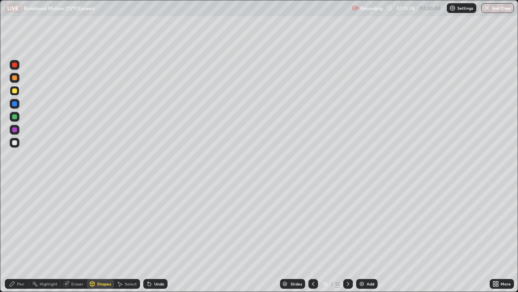
click at [16, 119] on div at bounding box center [14, 116] width 5 height 5
click at [133, 237] on div "Select" at bounding box center [131, 283] width 12 height 4
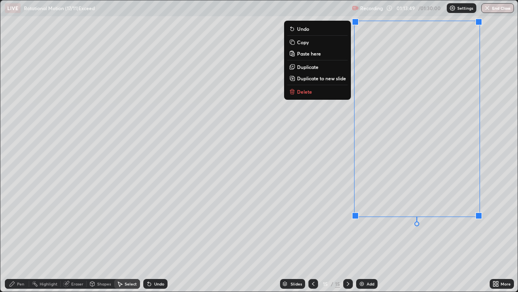
click at [303, 43] on p "Copy" at bounding box center [303, 42] width 12 height 6
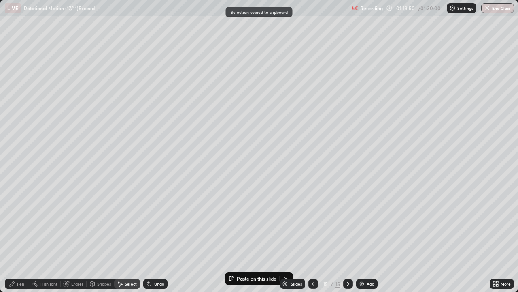
click at [361, 237] on img at bounding box center [362, 283] width 6 height 6
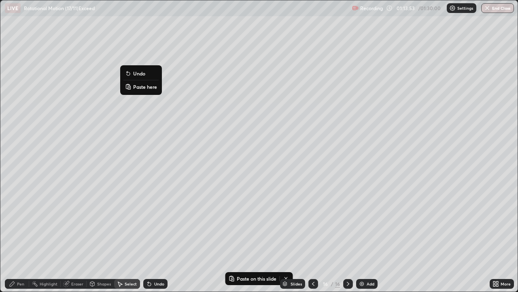
click at [145, 86] on p "Paste here" at bounding box center [145, 86] width 24 height 6
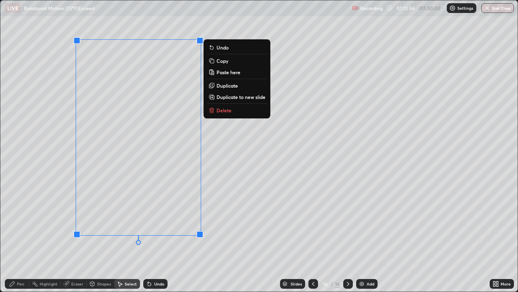
click at [218, 190] on div "0 ° Undo Copy Paste here Duplicate Duplicate to new slide Delete" at bounding box center [259, 145] width 518 height 291
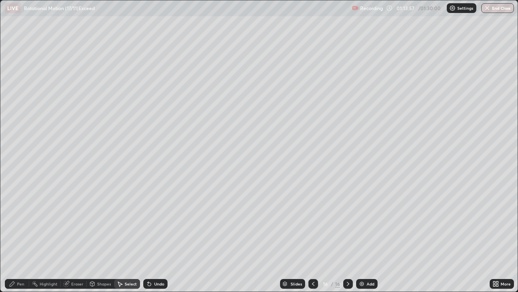
click at [21, 237] on div "Pen" at bounding box center [17, 284] width 24 height 10
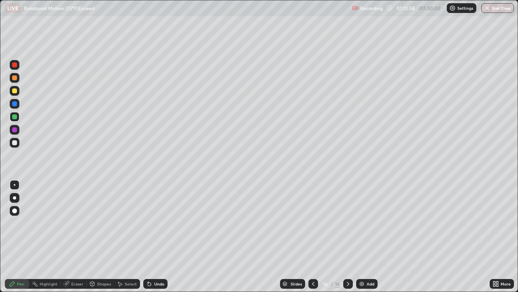
click at [14, 103] on div at bounding box center [14, 103] width 5 height 5
click at [15, 103] on div at bounding box center [14, 103] width 5 height 5
click at [13, 64] on div at bounding box center [14, 64] width 5 height 5
click at [15, 64] on div at bounding box center [14, 64] width 5 height 5
click at [16, 143] on div at bounding box center [14, 142] width 5 height 5
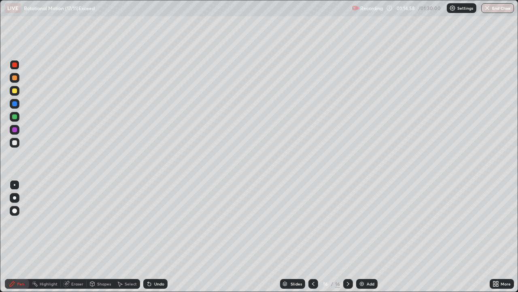
click at [16, 143] on div at bounding box center [14, 142] width 5 height 5
click at [15, 102] on div at bounding box center [14, 103] width 5 height 5
click at [19, 142] on div at bounding box center [15, 143] width 10 height 10
click at [15, 143] on div at bounding box center [14, 142] width 5 height 5
click at [156, 237] on div "Undo" at bounding box center [159, 283] width 10 height 4
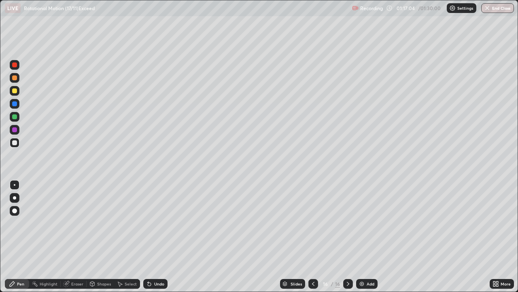
click at [154, 237] on div "Undo" at bounding box center [159, 283] width 10 height 4
click at [104, 237] on div "Shapes" at bounding box center [104, 283] width 14 height 4
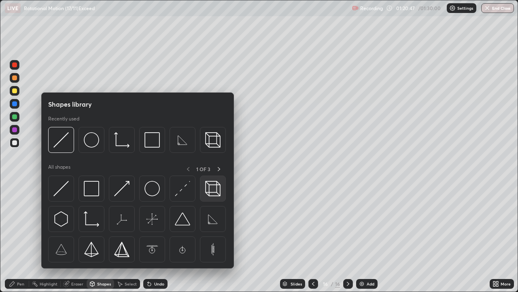
click at [209, 188] on img at bounding box center [212, 188] width 15 height 15
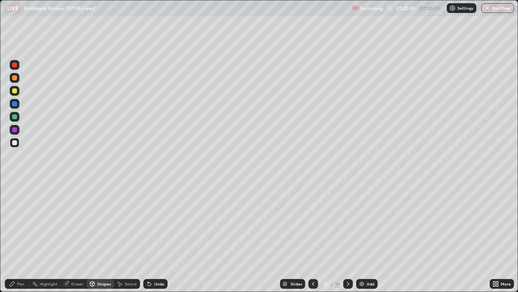
click at [359, 237] on img at bounding box center [362, 283] width 6 height 6
click at [16, 91] on div at bounding box center [14, 90] width 5 height 5
click at [21, 237] on div "Pen" at bounding box center [20, 283] width 7 height 4
click at [105, 237] on div "Shapes" at bounding box center [104, 283] width 14 height 4
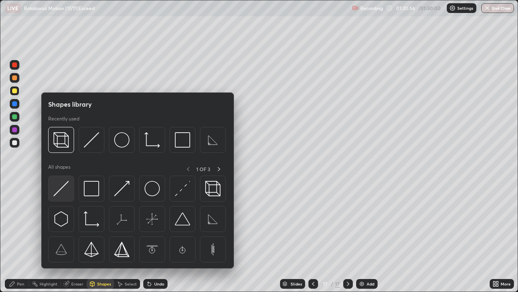
click at [66, 189] on img at bounding box center [60, 188] width 15 height 15
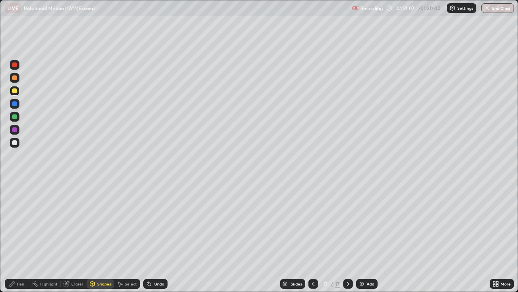
click at [79, 237] on div "Eraser" at bounding box center [77, 283] width 12 height 4
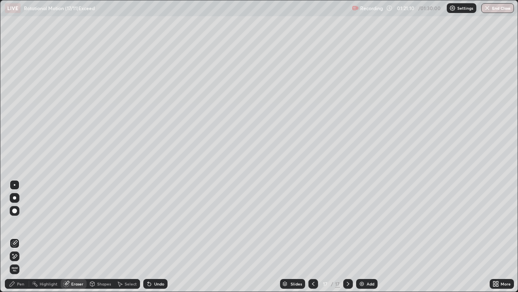
click at [26, 237] on div "Pen" at bounding box center [17, 284] width 24 height 10
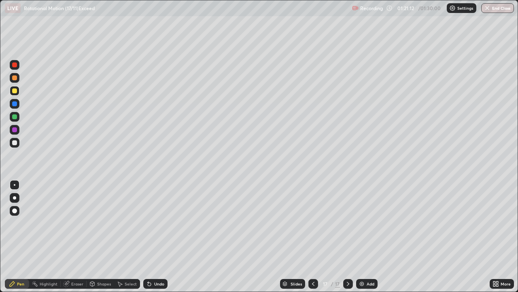
click at [16, 115] on div at bounding box center [14, 116] width 5 height 5
click at [17, 116] on div at bounding box center [15, 117] width 10 height 10
click at [17, 68] on div at bounding box center [15, 65] width 10 height 10
click at [15, 142] on div at bounding box center [14, 142] width 5 height 5
click at [15, 145] on div at bounding box center [15, 143] width 10 height 10
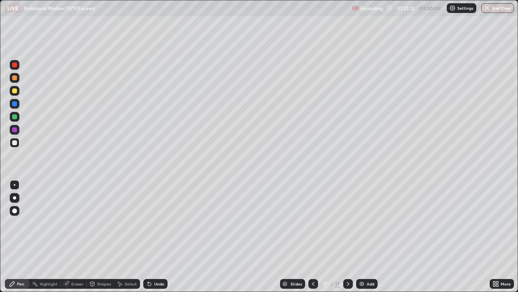
click at [14, 116] on div at bounding box center [14, 116] width 5 height 5
click at [150, 237] on icon at bounding box center [149, 283] width 6 height 6
click at [148, 237] on icon at bounding box center [149, 283] width 3 height 3
click at [146, 237] on icon at bounding box center [149, 283] width 6 height 6
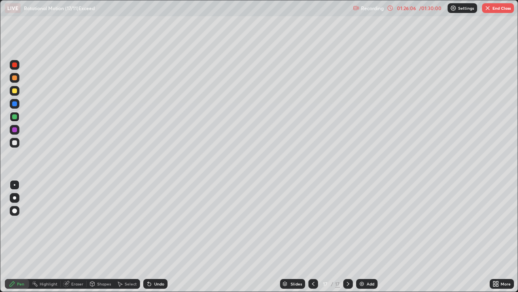
click at [148, 237] on icon at bounding box center [149, 283] width 3 height 3
click at [159, 237] on div "Undo" at bounding box center [159, 283] width 10 height 4
click at [160, 237] on div "Undo" at bounding box center [159, 283] width 10 height 4
click at [162, 237] on div "Undo" at bounding box center [159, 283] width 10 height 4
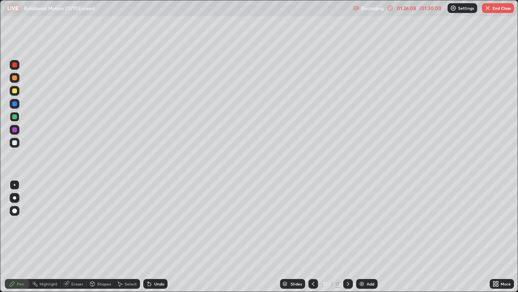
click at [162, 237] on div "Undo" at bounding box center [159, 283] width 10 height 4
click at [161, 237] on div "Undo" at bounding box center [159, 283] width 10 height 4
click at [160, 237] on div "Undo" at bounding box center [159, 283] width 10 height 4
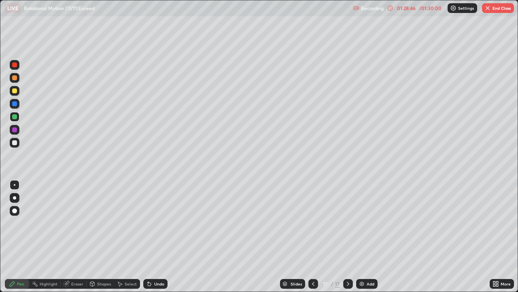
click at [496, 7] on button "End Class" at bounding box center [498, 8] width 32 height 10
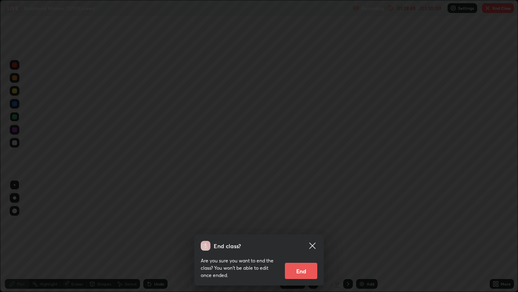
click at [312, 237] on button "End" at bounding box center [301, 270] width 32 height 16
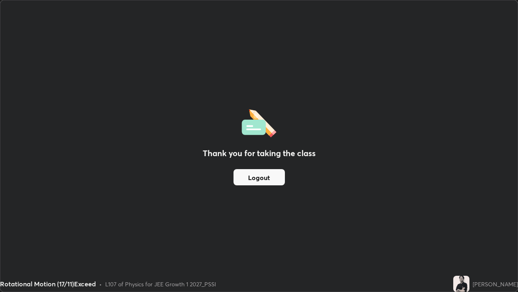
click at [268, 176] on button "Logout" at bounding box center [259, 177] width 51 height 16
click at [260, 176] on button "Logout" at bounding box center [259, 177] width 51 height 16
